Goal: Information Seeking & Learning: Learn about a topic

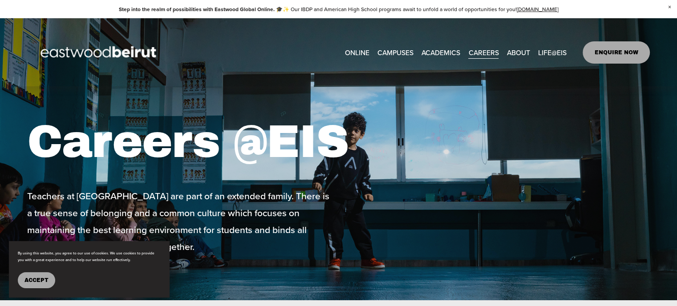
click at [603, 54] on link "ENQUIRE NOW" at bounding box center [615, 52] width 67 height 22
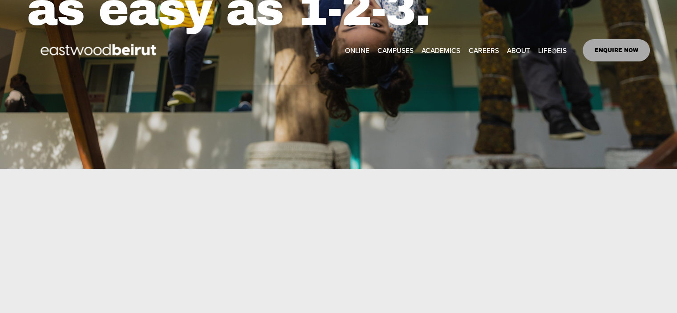
scroll to position [445, 0]
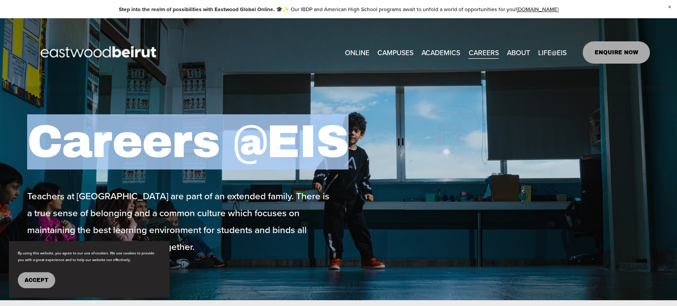
drag, startPoint x: 343, startPoint y: 145, endPoint x: 37, endPoint y: 143, distance: 305.2
click at [37, 143] on h1 "Careers @EIS" at bounding box center [207, 141] width 361 height 55
copy h1 "Careers @EIS"
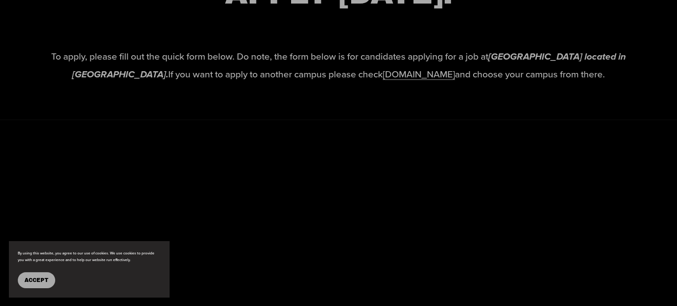
scroll to position [2284, 0]
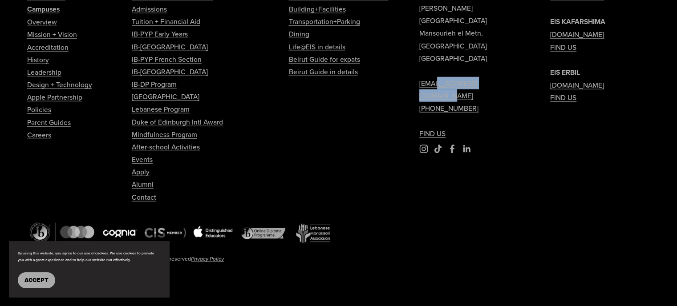
drag, startPoint x: 506, startPoint y: 65, endPoint x: 434, endPoint y: 65, distance: 71.6
click at [434, 65] on p "EIS [GEOGRAPHIC_DATA] [PERSON_NAME][GEOGRAPHIC_DATA] [EMAIL_ADDRESS][DOMAIN_NAM…" at bounding box center [469, 52] width 100 height 176
copy link "[DOMAIN_NAME]"
